Goal: Information Seeking & Learning: Learn about a topic

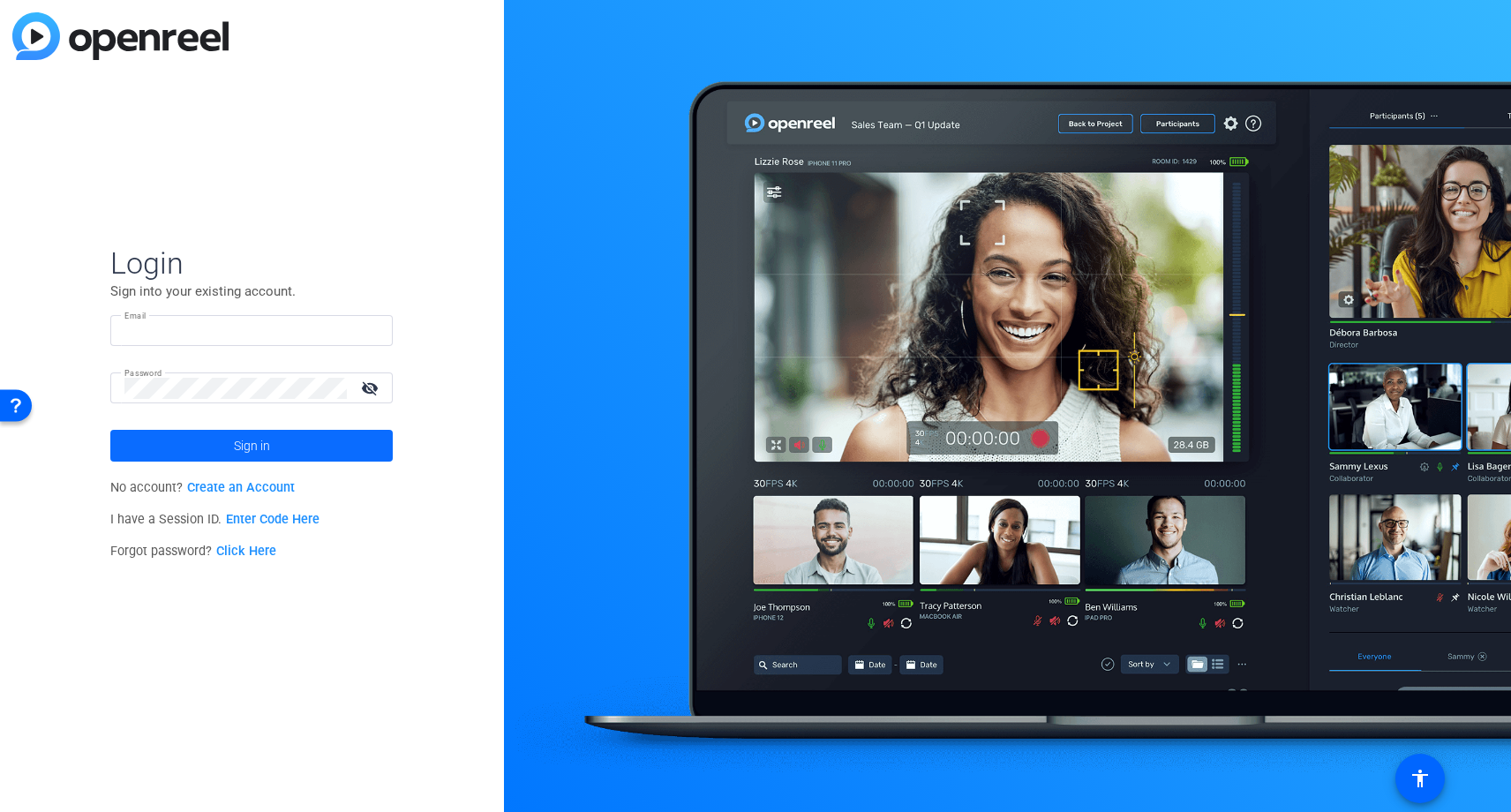
type input "[PERSON_NAME][EMAIL_ADDRESS][PERSON_NAME][PERSON_NAME][DOMAIN_NAME]"
click at [280, 445] on span at bounding box center [251, 445] width 282 height 42
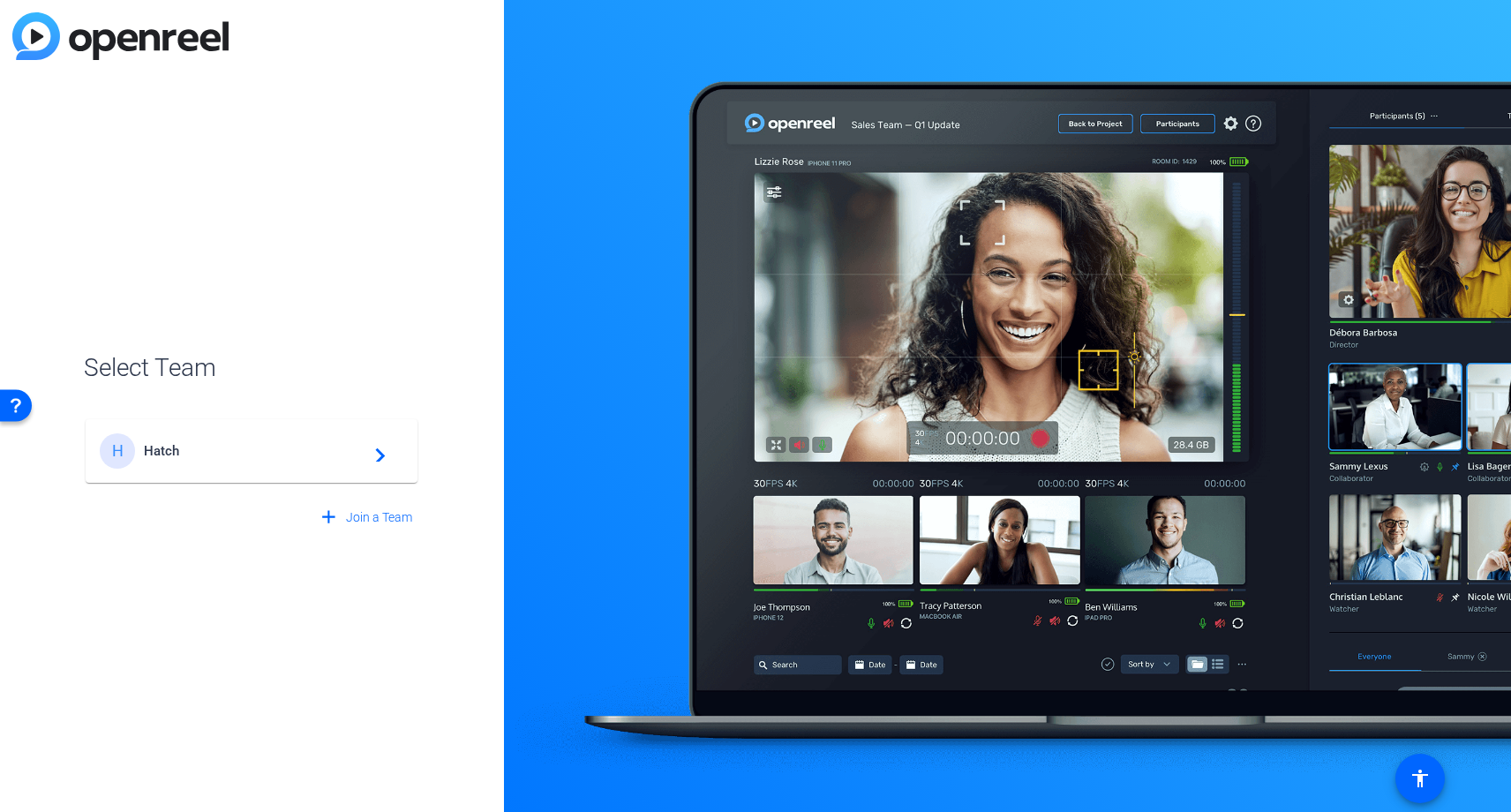
click at [285, 452] on span "Hatch" at bounding box center [254, 451] width 221 height 16
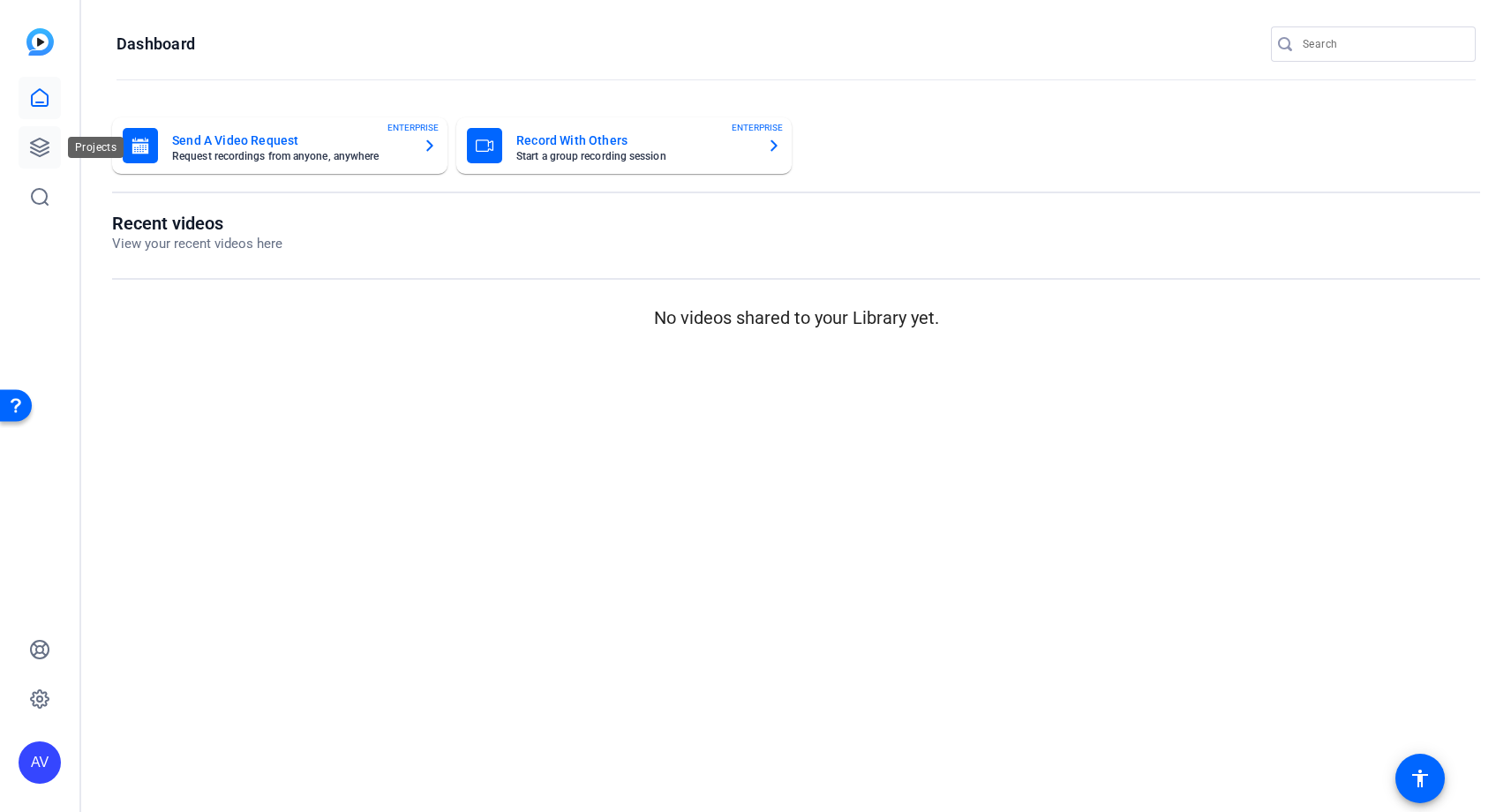
click at [41, 143] on icon at bounding box center [39, 148] width 22 height 22
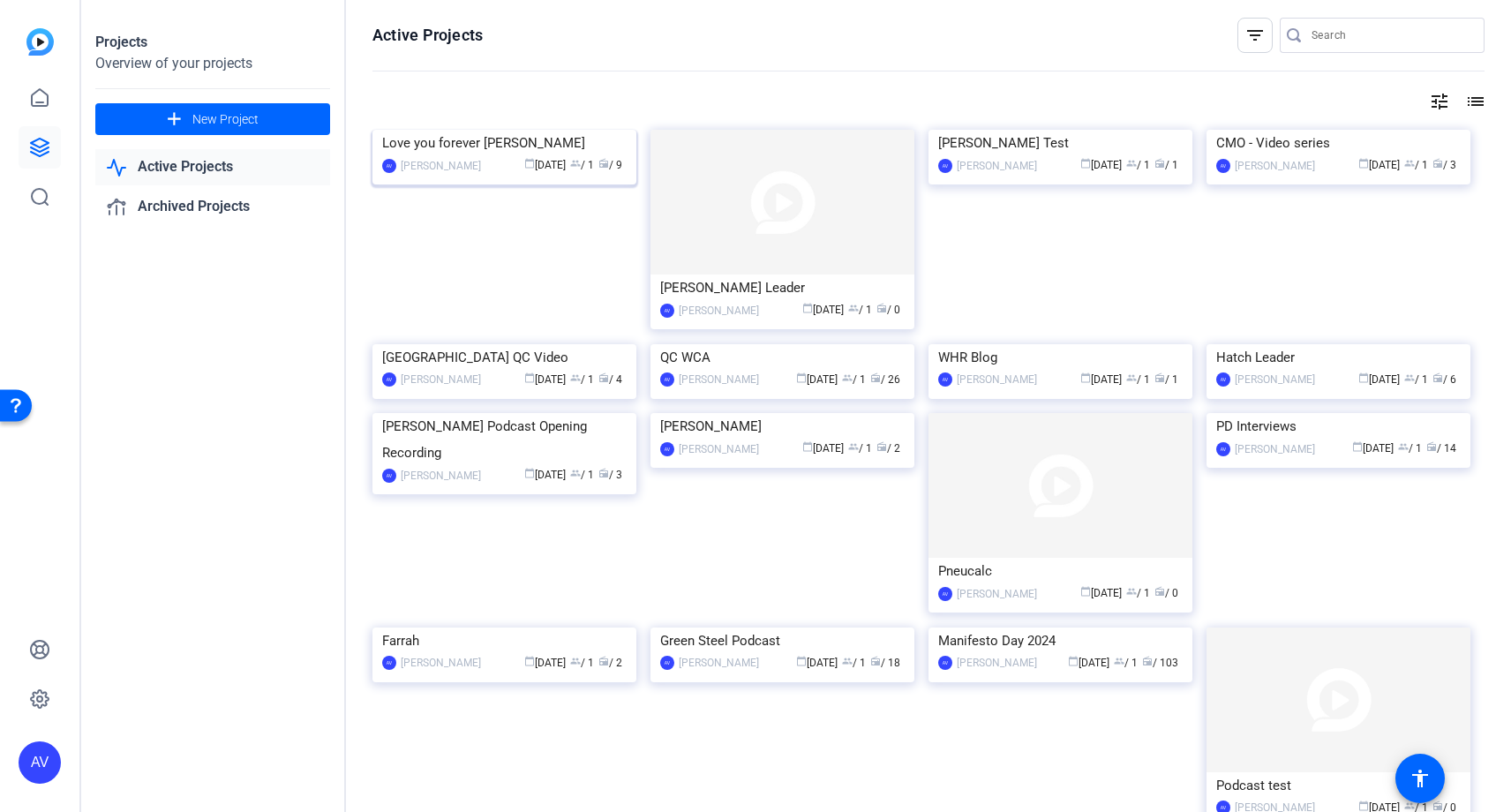
click at [538, 130] on img at bounding box center [504, 130] width 264 height 0
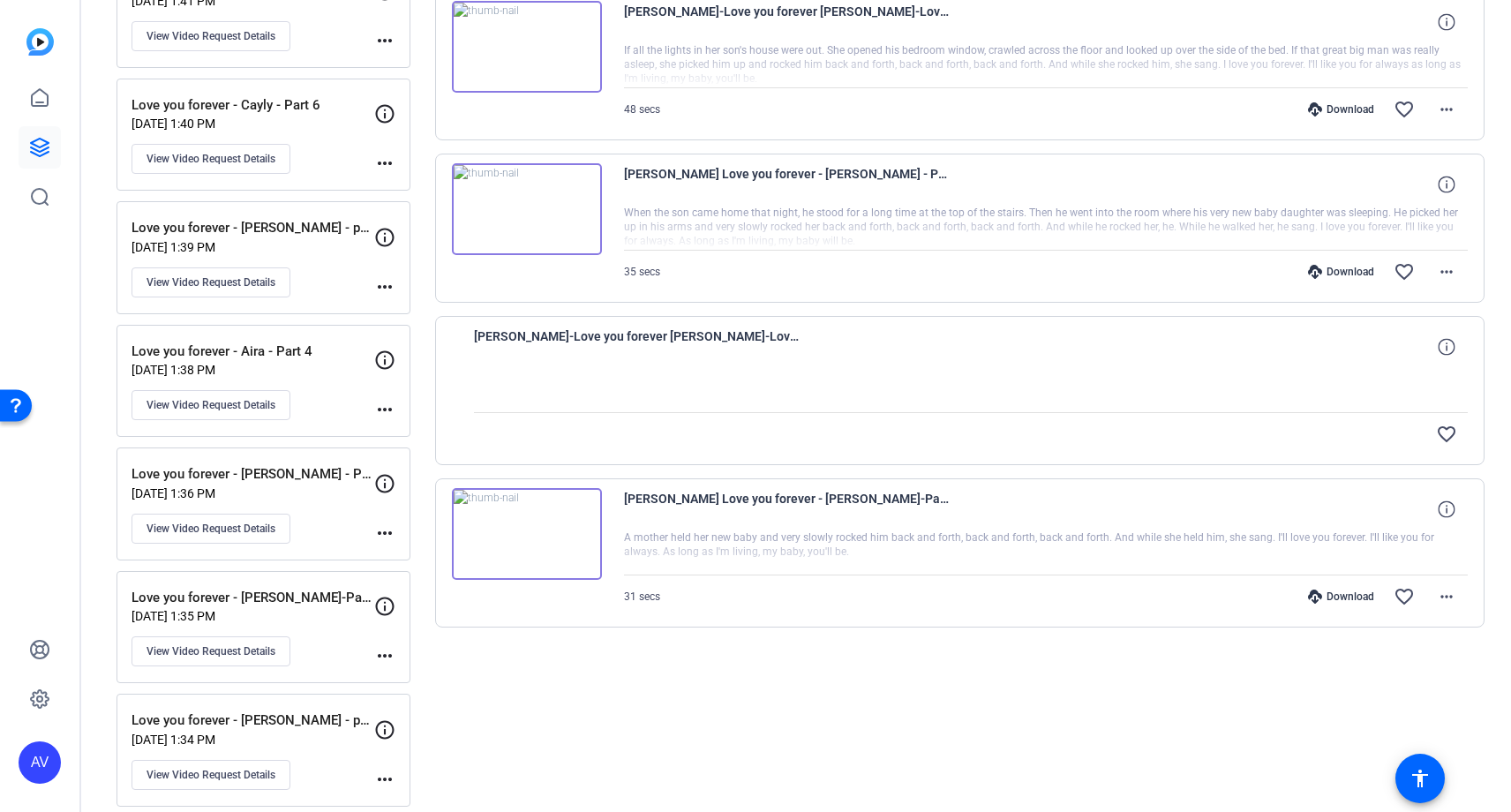
scroll to position [1067, 0]
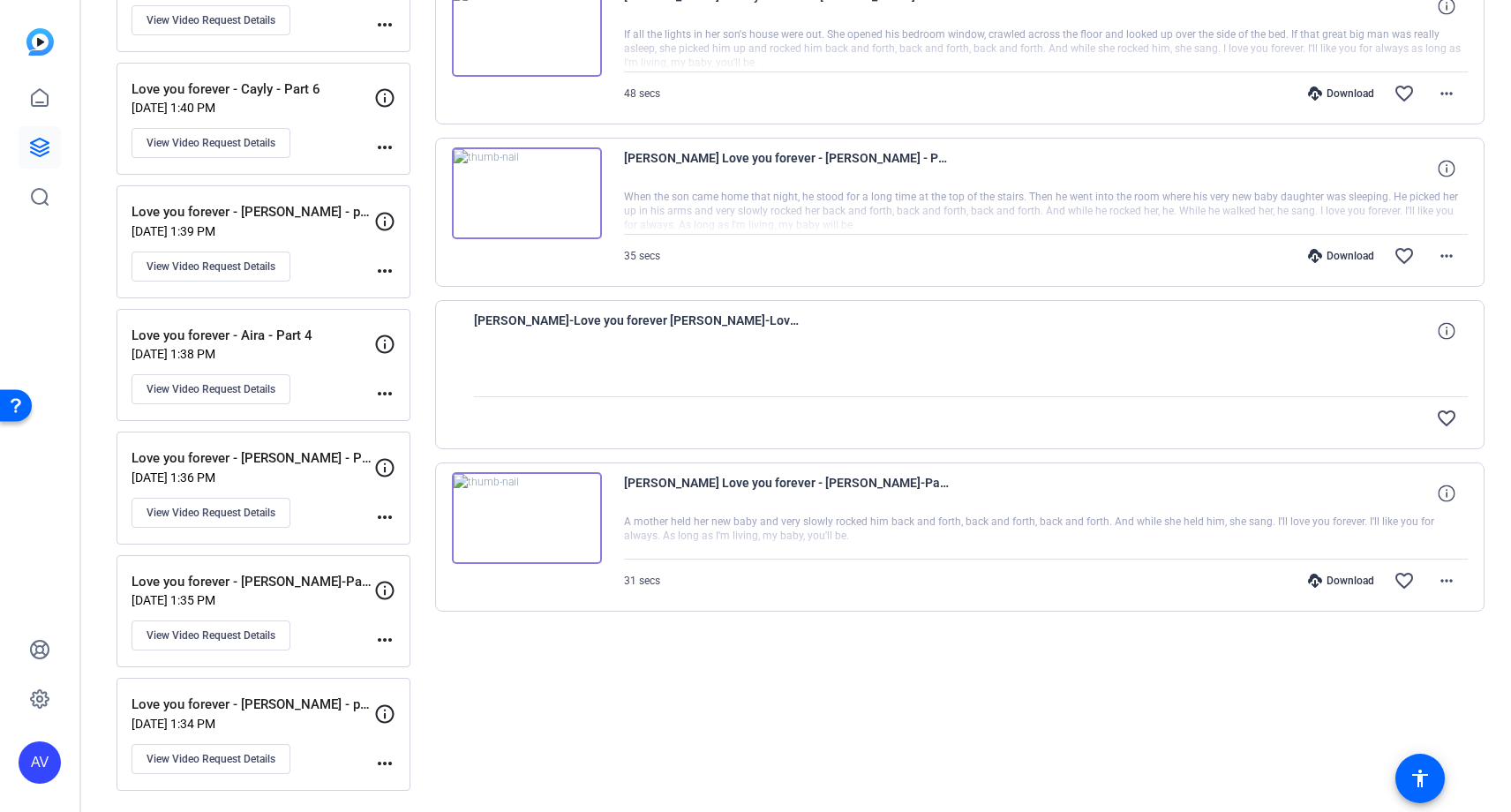
click at [525, 517] on img at bounding box center [526, 518] width 150 height 91
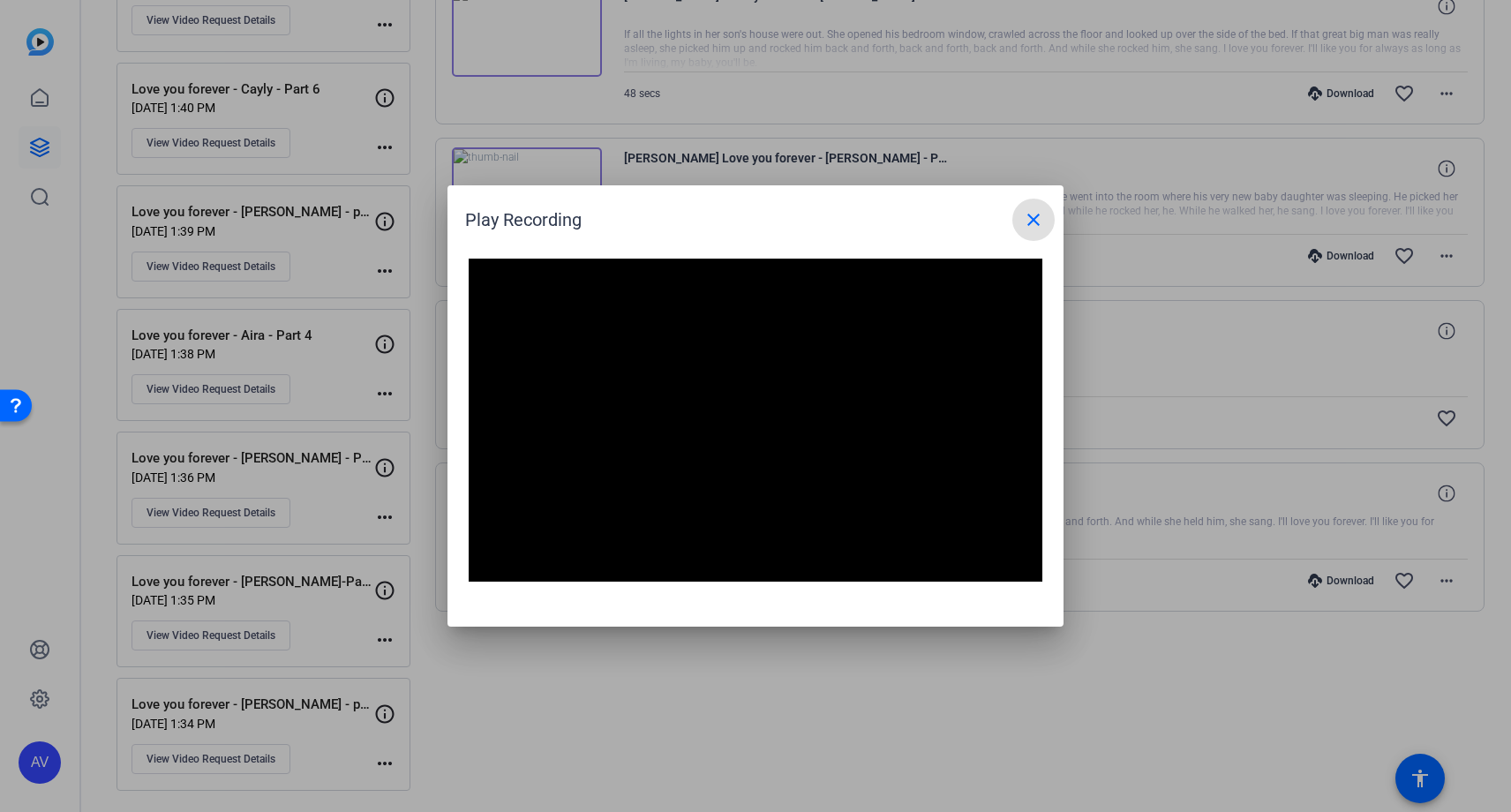
click at [1038, 220] on mat-icon "close" at bounding box center [1034, 220] width 22 height 22
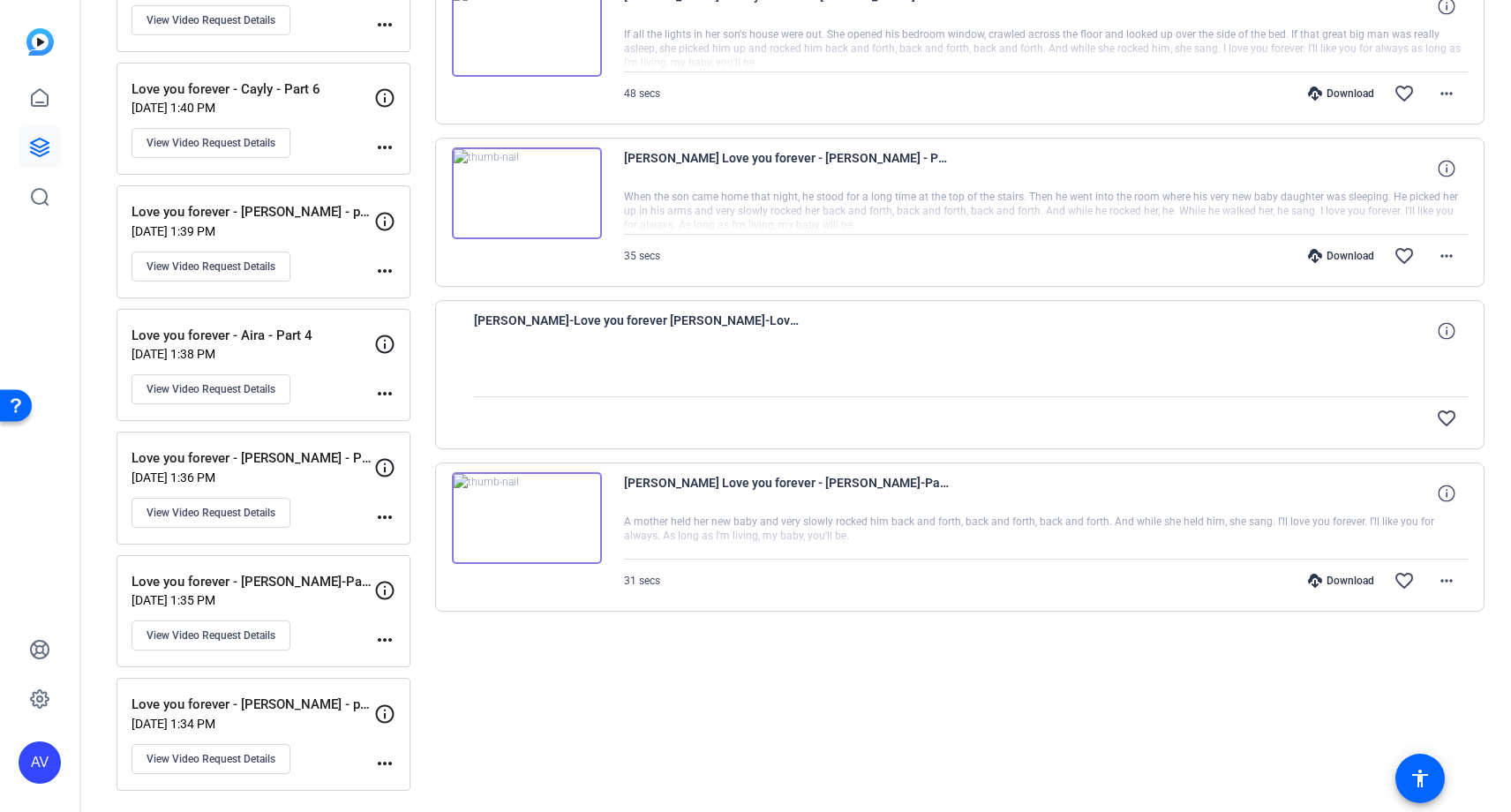
click at [534, 357] on div at bounding box center [971, 374] width 994 height 44
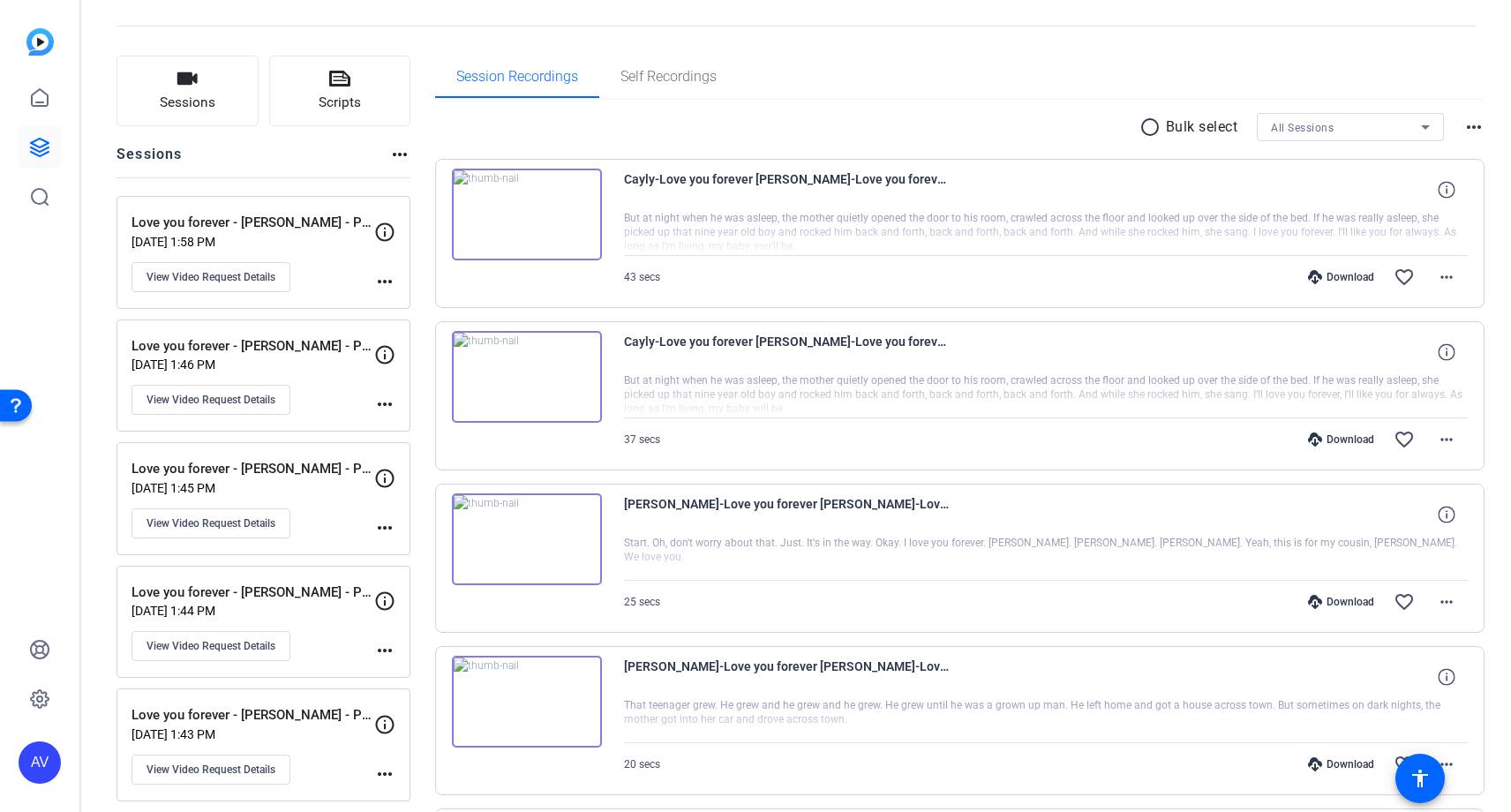
scroll to position [69, 0]
